Goal: Task Accomplishment & Management: Manage account settings

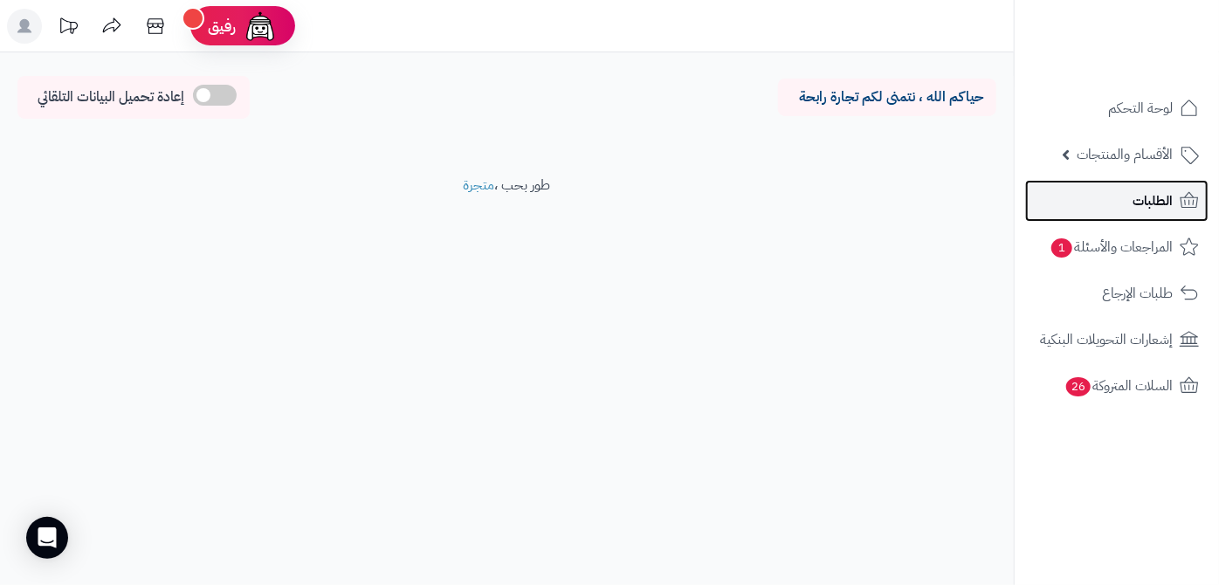
click at [1108, 201] on link "الطلبات" at bounding box center [1117, 201] width 183 height 42
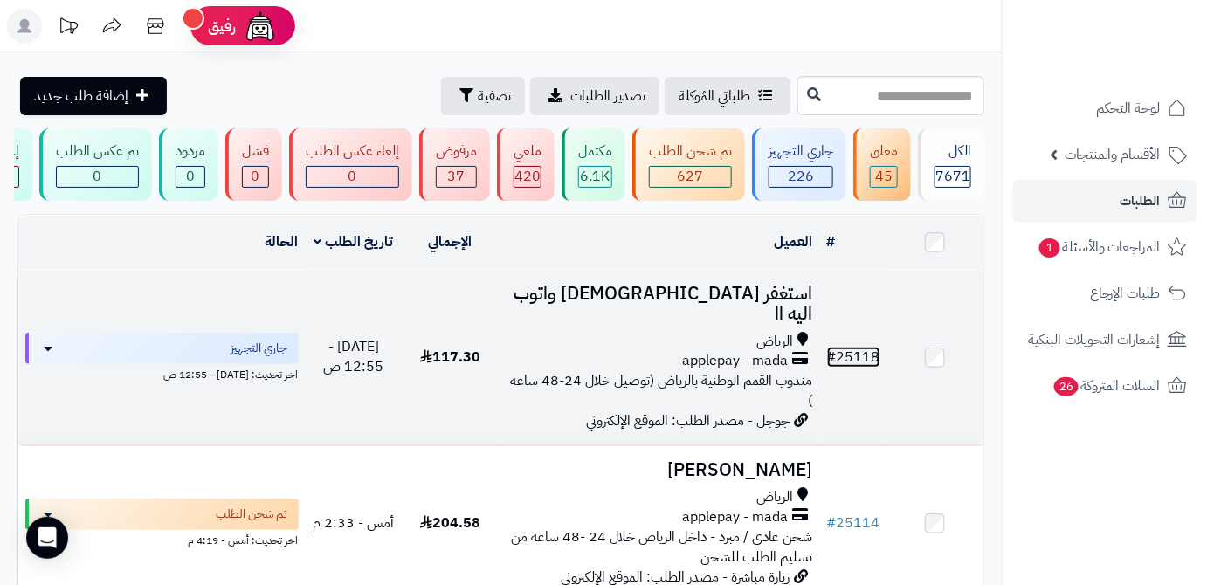
click at [854, 356] on link "# 25118" at bounding box center [853, 357] width 53 height 21
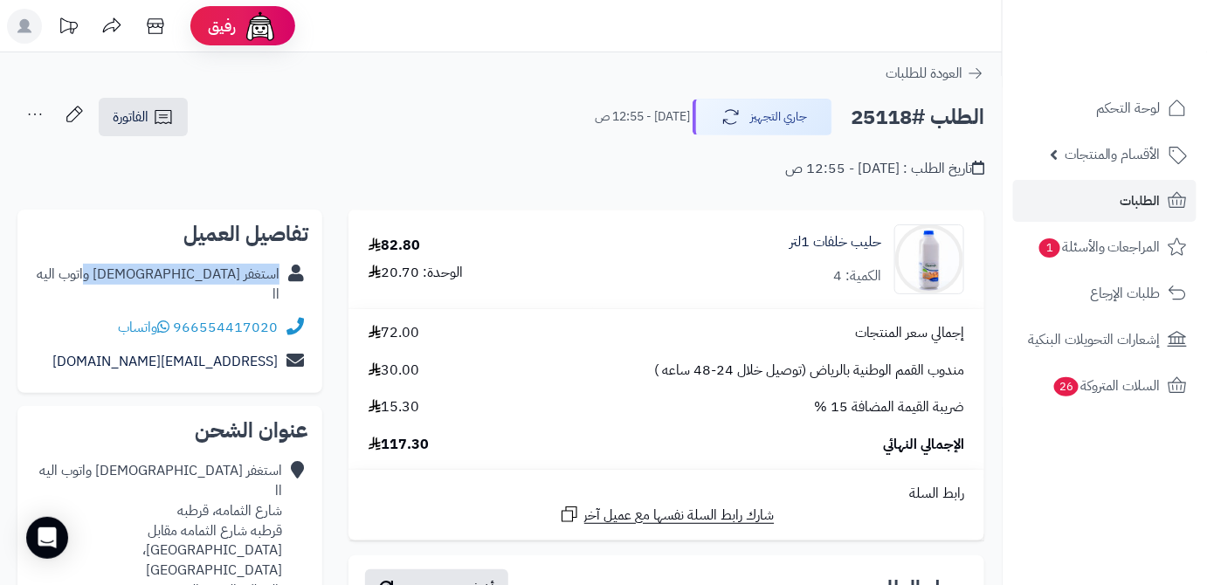
drag, startPoint x: 149, startPoint y: 273, endPoint x: 280, endPoint y: 279, distance: 130.3
click at [280, 279] on div "استغفر الله واتوب اليه اا" at bounding box center [169, 285] width 277 height 54
copy link "استغفر الله واتوب اليه اا"
drag, startPoint x: 175, startPoint y: 307, endPoint x: 277, endPoint y: 307, distance: 102.2
click at [290, 311] on div "966554417020 واتساب" at bounding box center [169, 328] width 277 height 34
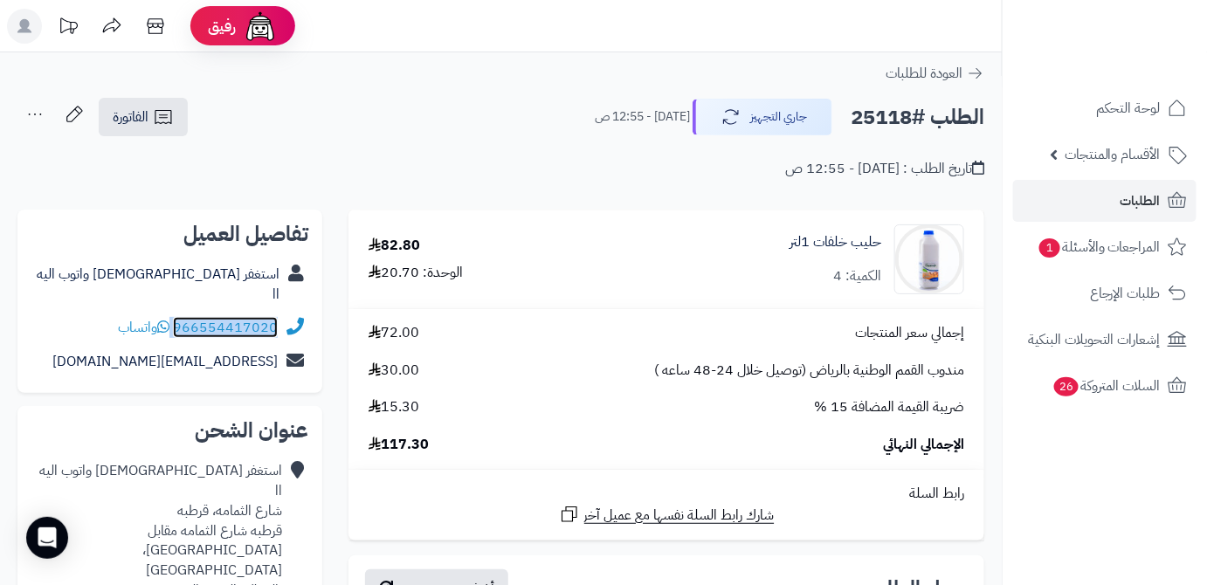
copy div "966554417020"
drag, startPoint x: 129, startPoint y: 345, endPoint x: 278, endPoint y: 363, distance: 149.5
click at [278, 363] on div "تفاصيل العميل استغفر الله واتوب اليه اا 966554417020 واتساب m.aa111@icloud.com" at bounding box center [169, 301] width 305 height 183
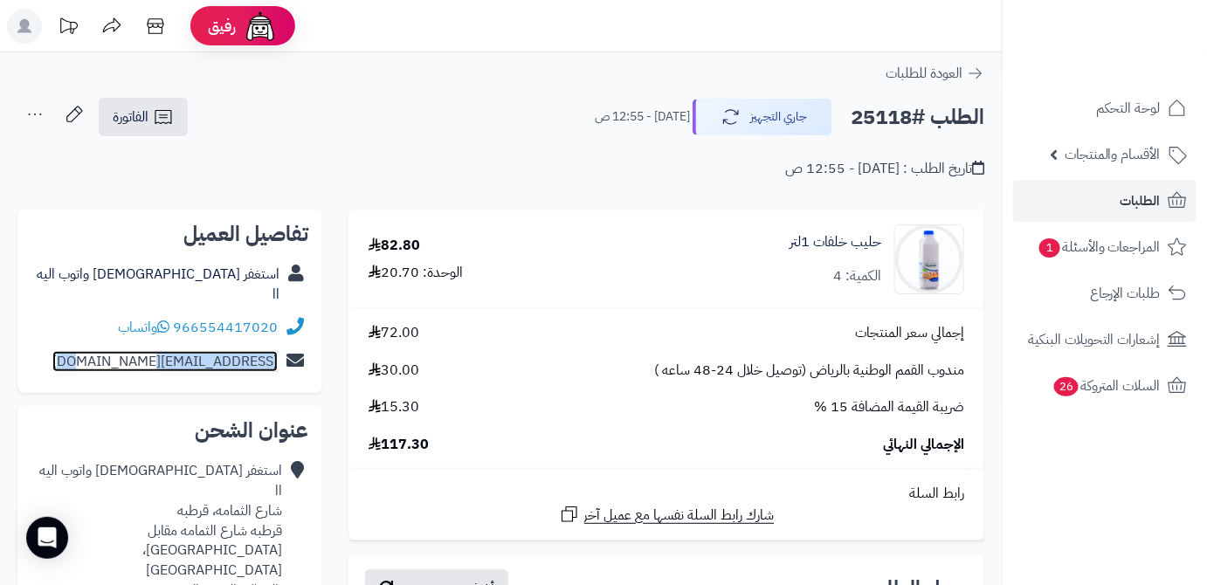
copy link "m.aa111@icloud.com"
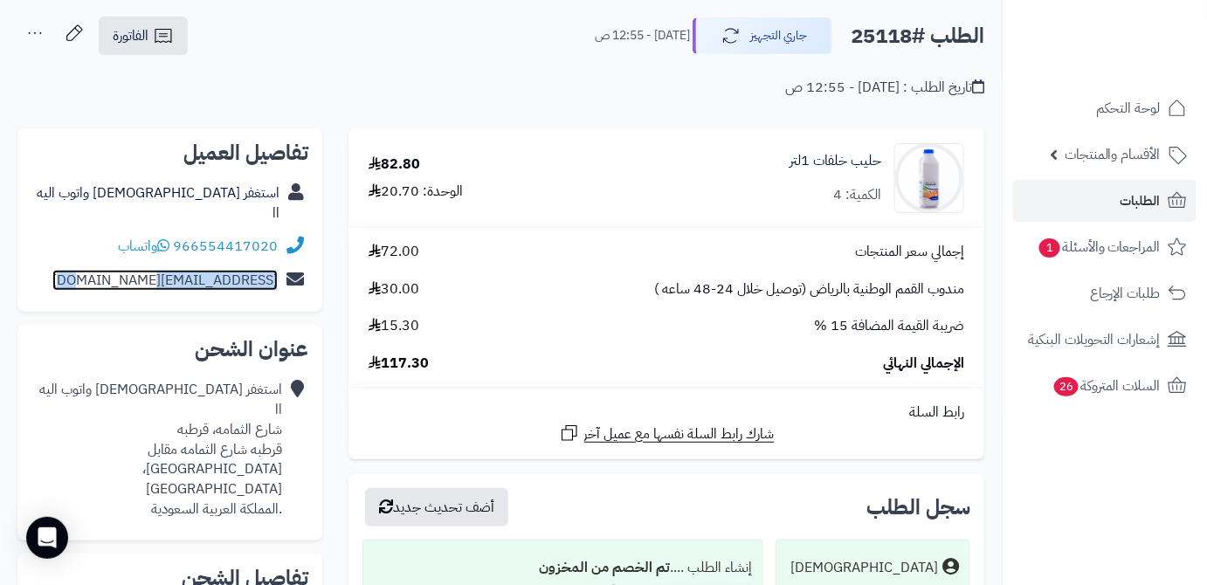
scroll to position [158, 0]
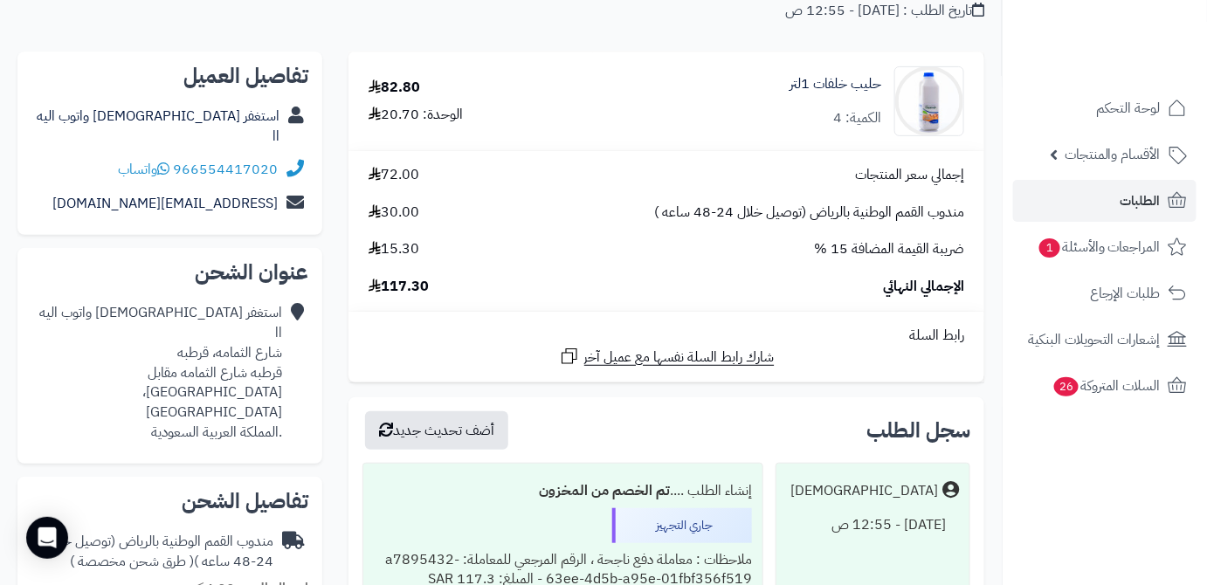
click at [161, 335] on div "استغفر الله واتوب اليه اا شارع الثمامه، قرطبه قرطبه شارع الثمامه مقابل مسجد الم…" at bounding box center [156, 373] width 251 height 140
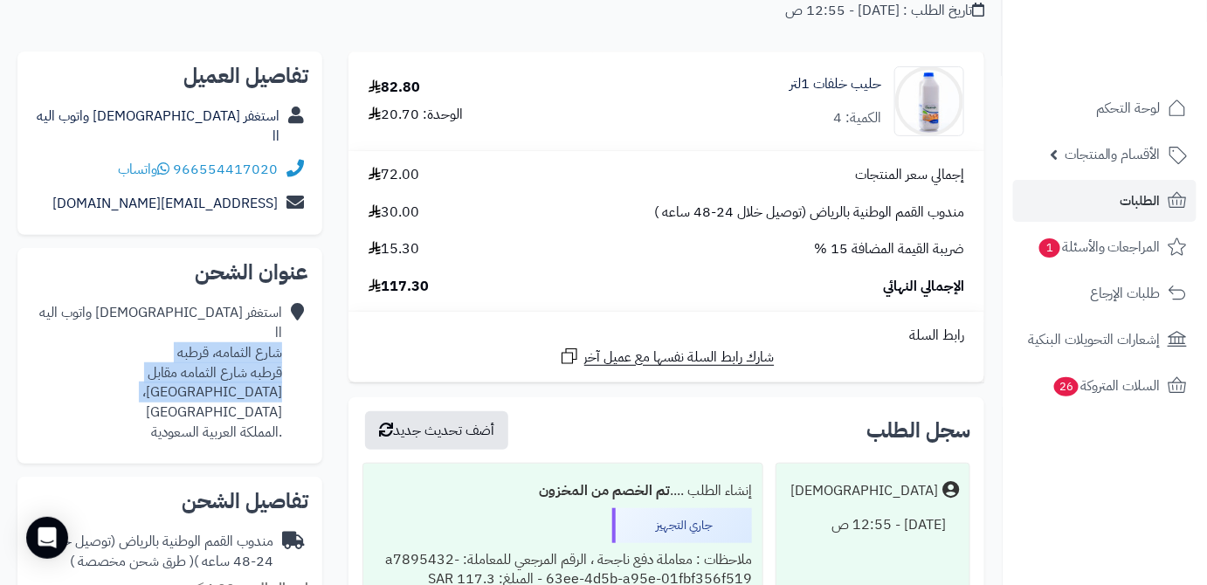
drag, startPoint x: 270, startPoint y: 375, endPoint x: 280, endPoint y: 335, distance: 40.5
click at [280, 335] on div "استغفر الله واتوب اليه اا شارع الثمامه، قرطبه قرطبه شارع الثمامه مقابل مسجد الم…" at bounding box center [156, 373] width 251 height 140
copy div "شارع الثمامه، قرطبه قرطبه شارع الثمامه مقابل مسجد المقبل، الرياض"
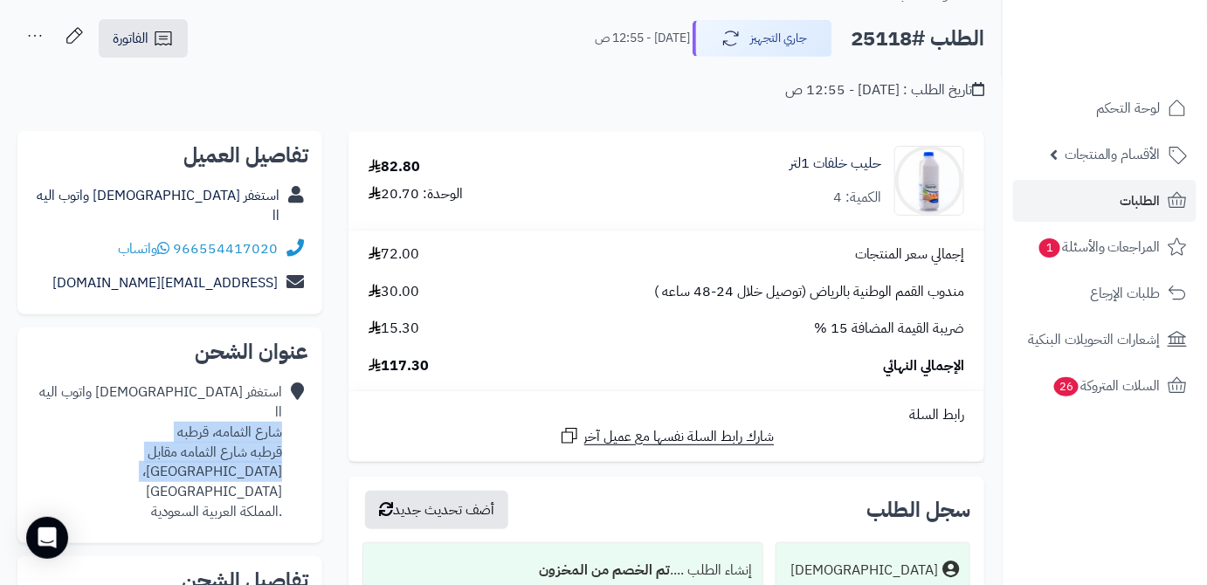
scroll to position [0, 0]
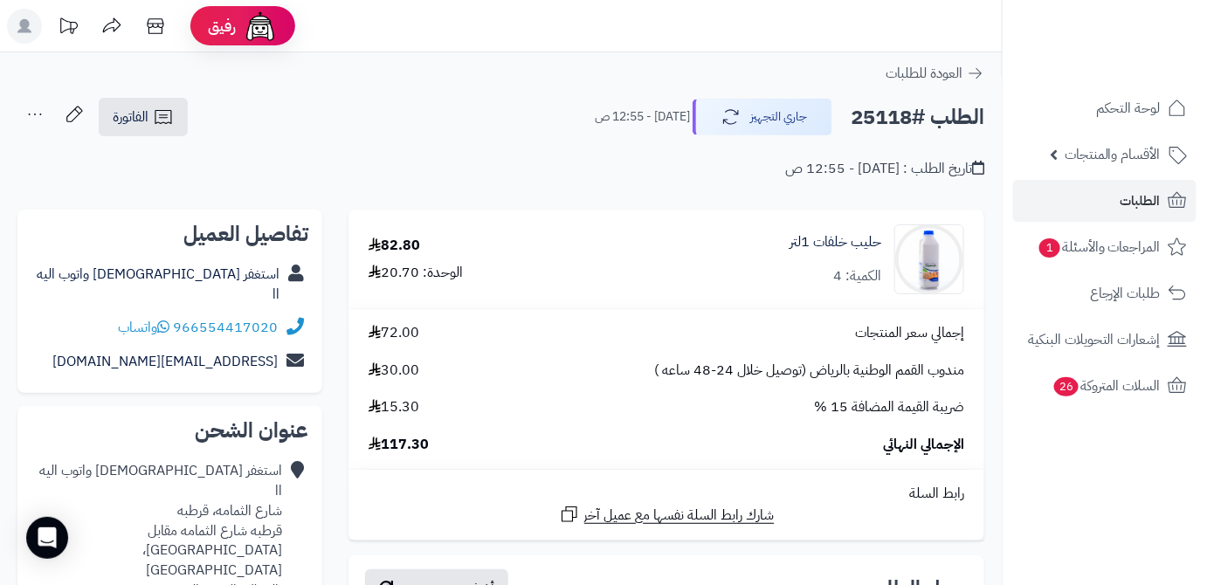
click at [874, 115] on h2 "الطلب #25118" at bounding box center [918, 118] width 134 height 36
copy h2 "25118"
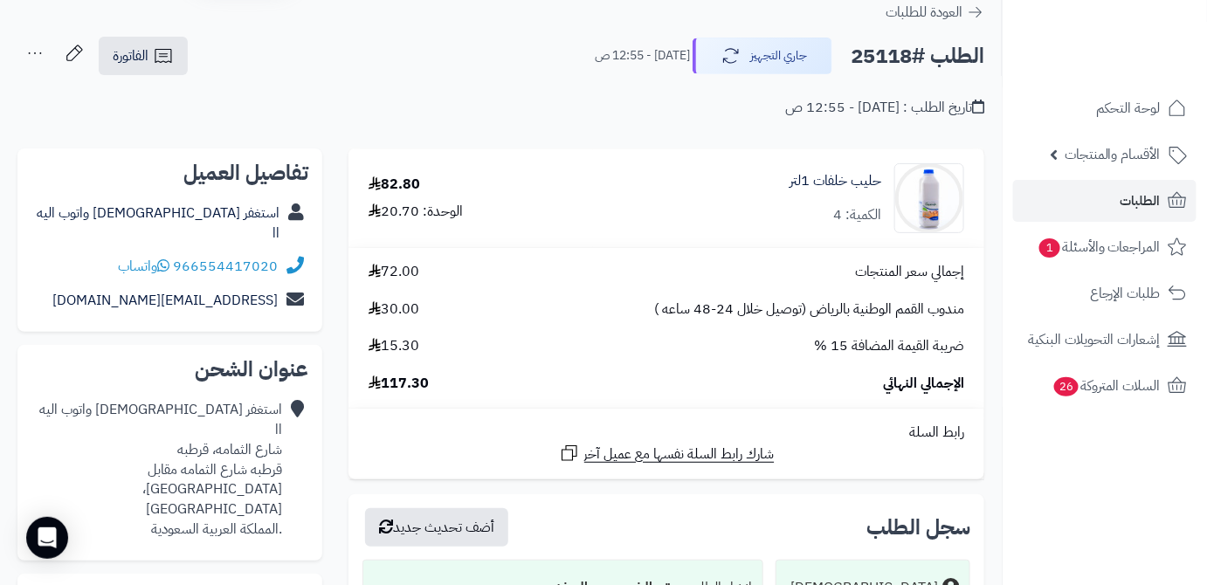
scroll to position [79, 0]
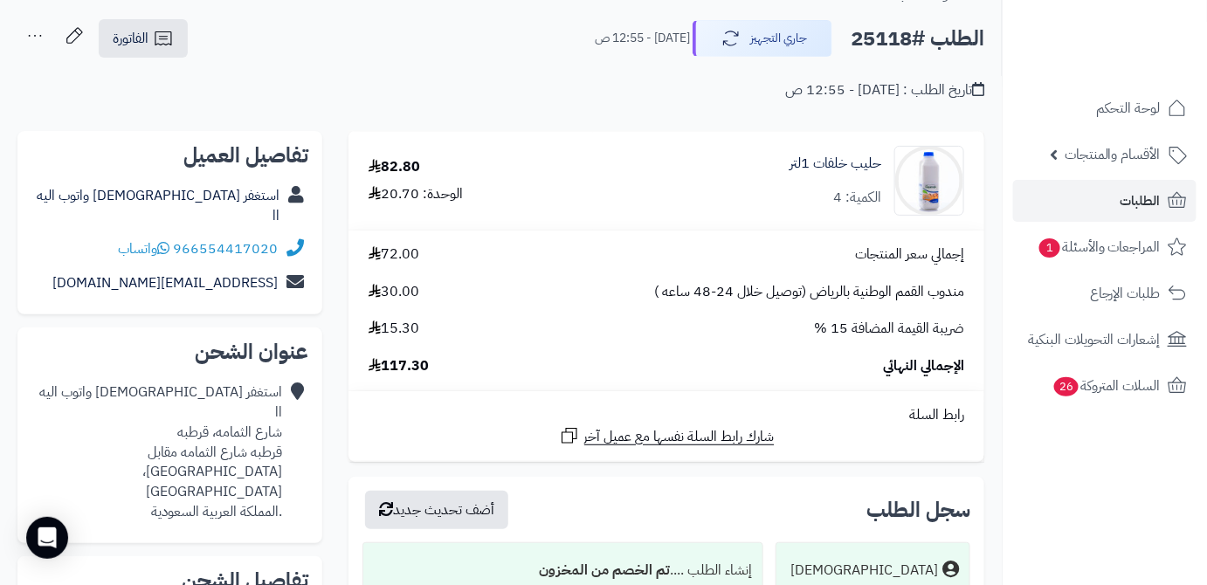
click at [406, 366] on span "117.30" at bounding box center [399, 366] width 60 height 20
copy span "117.30"
drag, startPoint x: 886, startPoint y: 162, endPoint x: 770, endPoint y: 166, distance: 116.2
click at [770, 166] on div "حليب خلفات 1لتر الكمية: 4" at bounding box center [788, 181] width 377 height 70
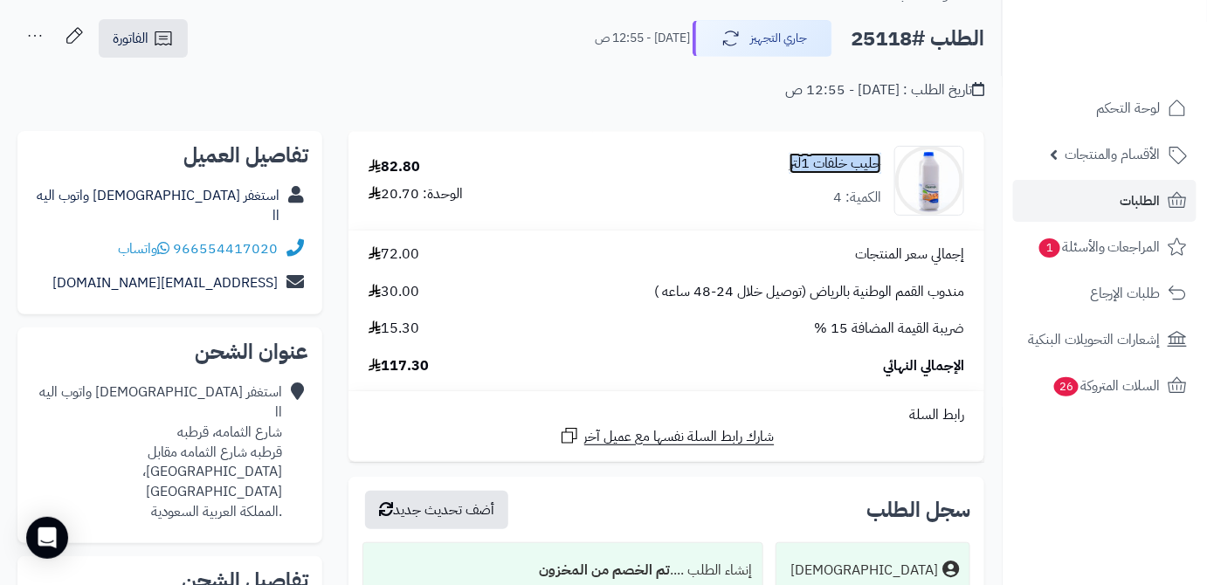
copy link "حليب خلفات 1لتر"
click at [1113, 201] on link "الطلبات" at bounding box center [1104, 201] width 183 height 42
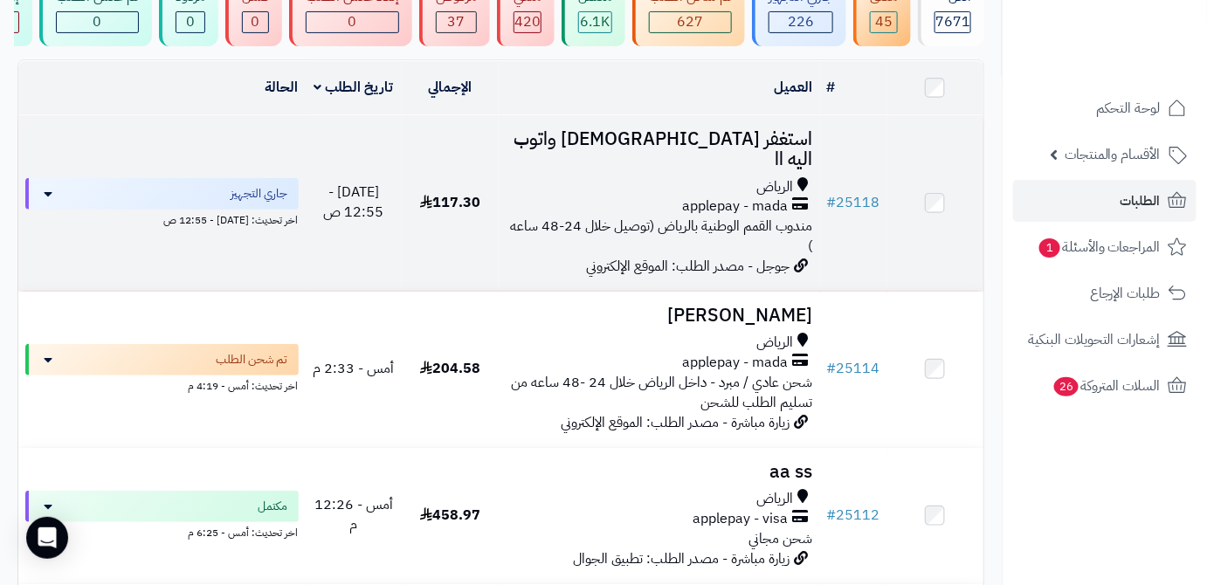
scroll to position [158, 0]
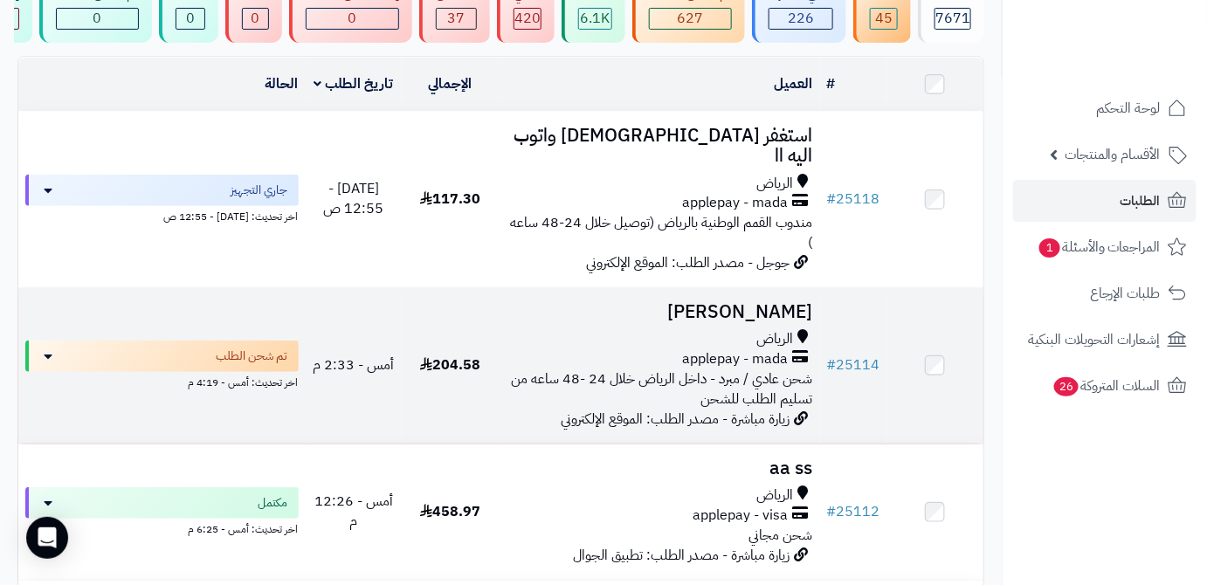
click at [755, 302] on h3 "[PERSON_NAME]" at bounding box center [659, 312] width 307 height 20
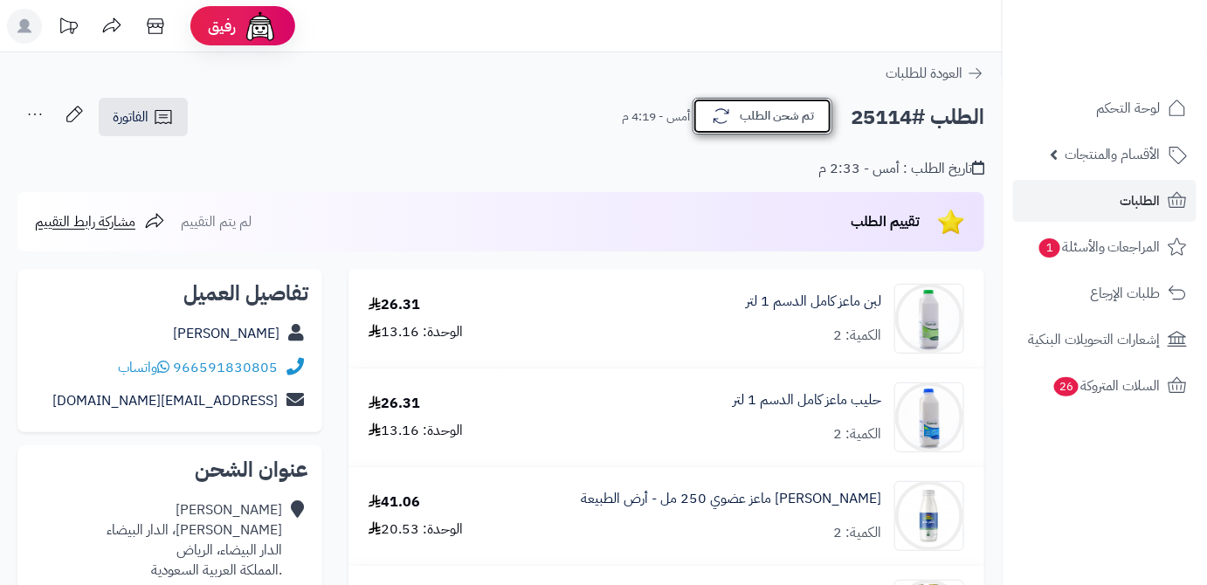
click at [785, 125] on button "تم شحن الطلب" at bounding box center [763, 116] width 140 height 37
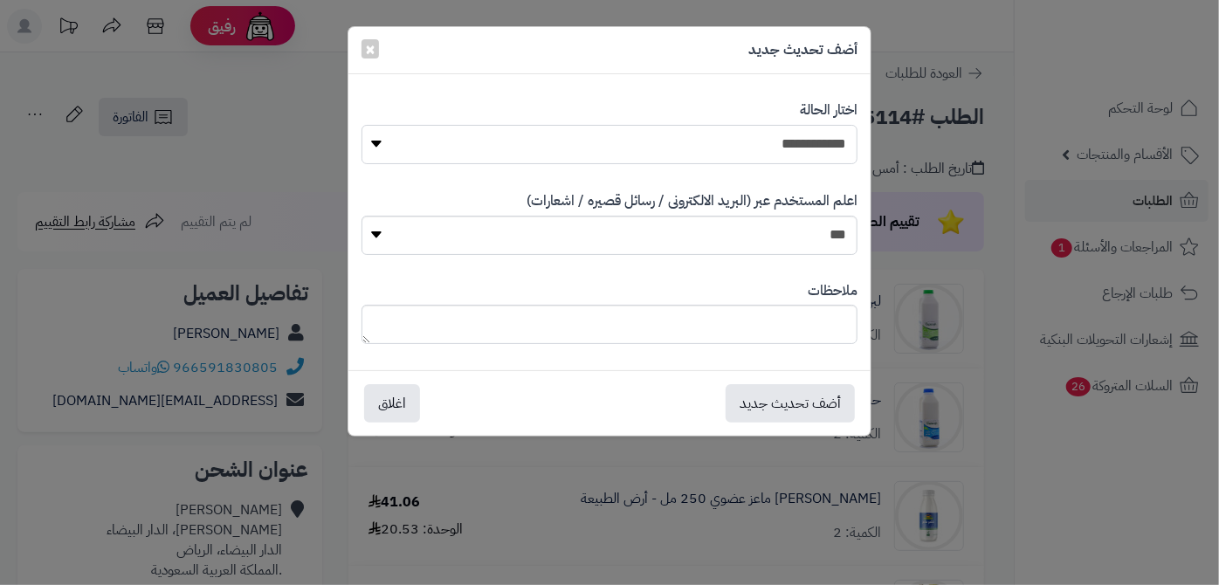
drag, startPoint x: 789, startPoint y: 148, endPoint x: 790, endPoint y: 161, distance: 12.3
click at [789, 148] on select "**********" at bounding box center [610, 144] width 497 height 39
select select "*"
click at [362, 125] on select "**********" at bounding box center [610, 144] width 497 height 39
paste textarea "**********"
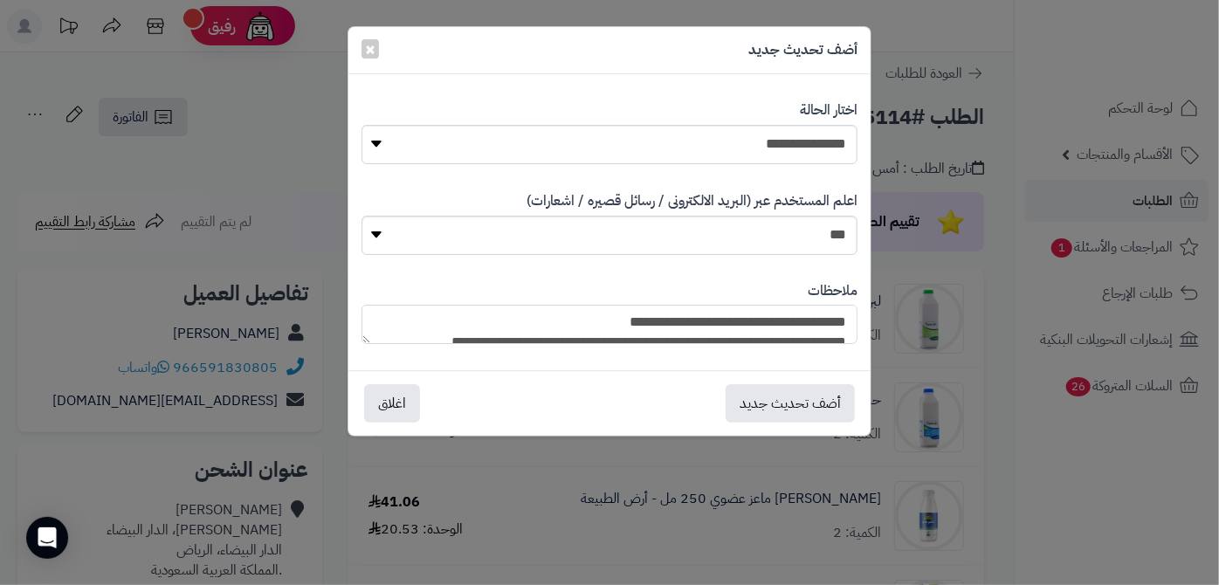
scroll to position [169, 0]
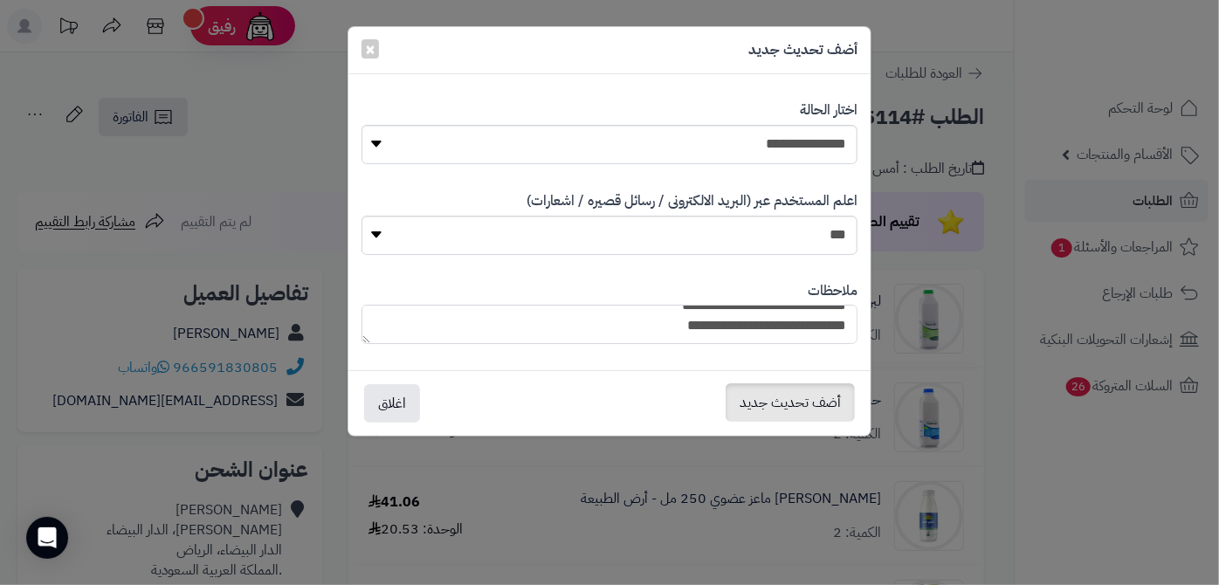
type textarea "**********"
click at [794, 394] on button "أضف تحديث جديد" at bounding box center [790, 402] width 129 height 38
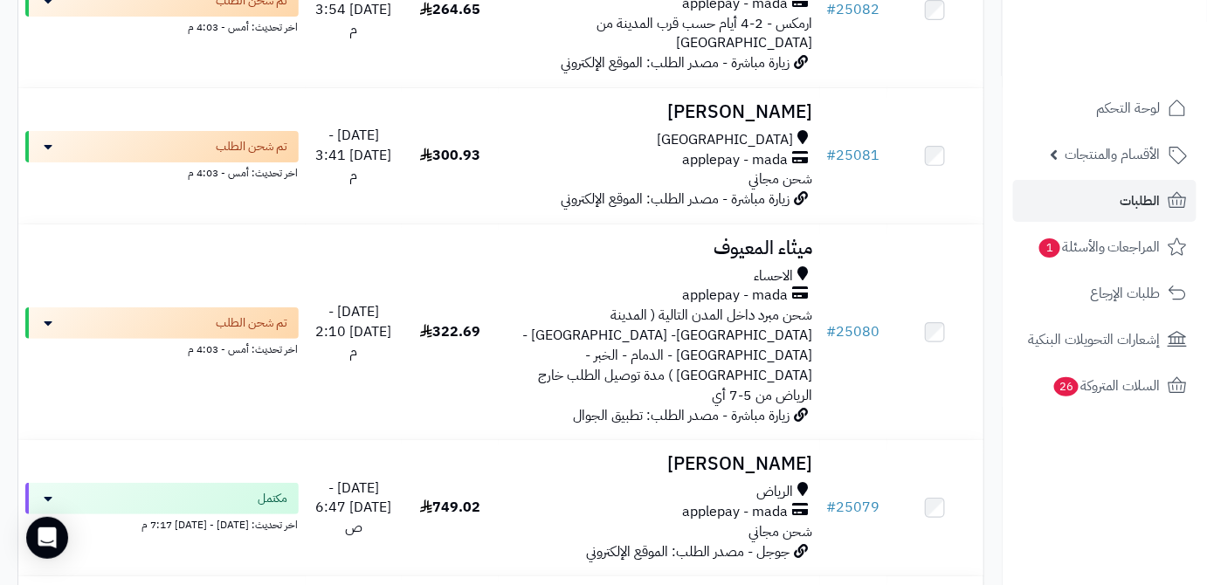
scroll to position [4462, 0]
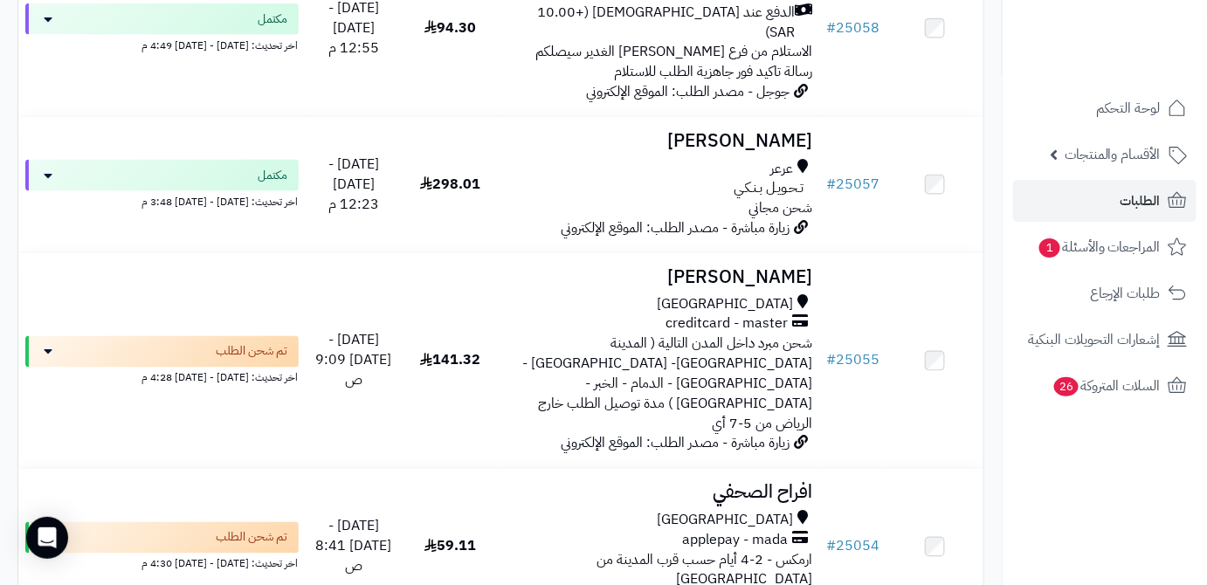
scroll to position [3017, 0]
